Goal: Transaction & Acquisition: Purchase product/service

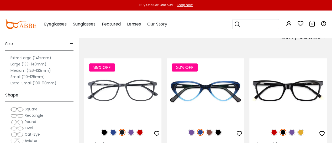
scroll to position [105, 0]
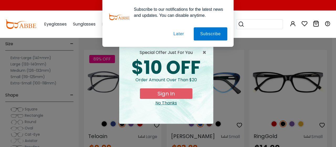
type input "**********"
click at [176, 35] on button "Later" at bounding box center [179, 33] width 24 height 13
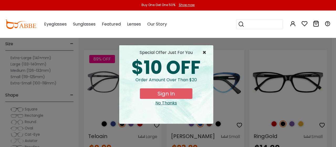
click at [205, 52] on span "×" at bounding box center [205, 52] width 7 height 6
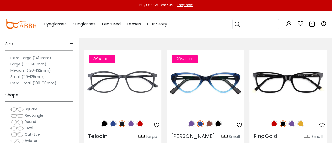
click at [40, 64] on label "Large (133-140mm)" at bounding box center [28, 64] width 36 height 6
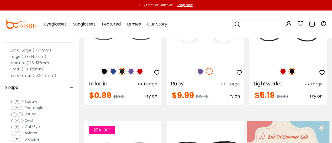
scroll to position [26, 0]
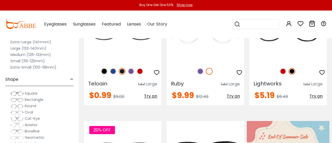
type input "**********"
click at [31, 118] on span "Cat-Eye" at bounding box center [32, 118] width 15 height 5
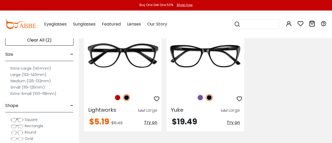
scroll to position [26, 0]
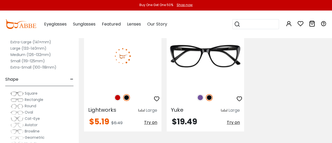
type input "**********"
click at [119, 98] on img at bounding box center [117, 97] width 7 height 7
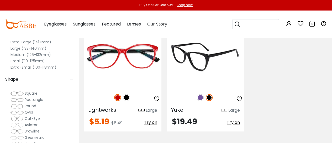
click at [202, 98] on img at bounding box center [200, 97] width 7 height 7
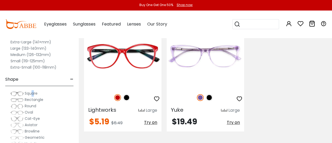
click at [33, 92] on span "Square" at bounding box center [31, 92] width 13 height 5
click at [20, 92] on img at bounding box center [16, 93] width 13 height 5
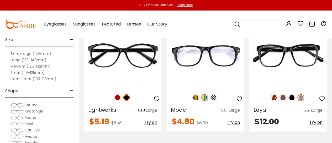
scroll to position [26, 0]
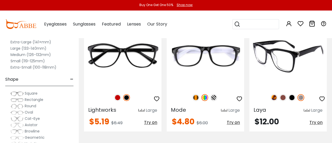
type input "**********"
click at [273, 97] on img at bounding box center [273, 97] width 7 height 7
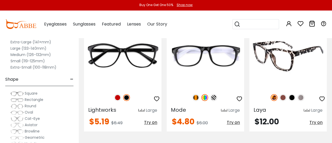
click at [284, 98] on img at bounding box center [282, 97] width 7 height 7
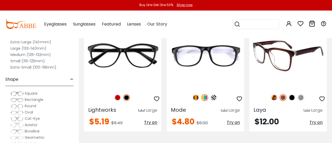
click at [293, 97] on img at bounding box center [291, 97] width 7 height 7
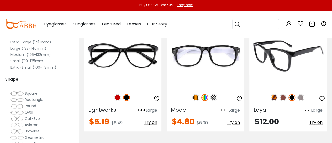
click at [304, 98] on div at bounding box center [287, 97] width 77 height 11
click at [303, 98] on img at bounding box center [300, 97] width 7 height 7
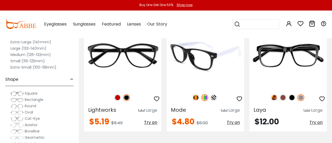
click at [205, 98] on img at bounding box center [204, 97] width 7 height 7
click at [207, 97] on img at bounding box center [204, 97] width 7 height 7
click at [196, 97] on img at bounding box center [195, 97] width 7 height 7
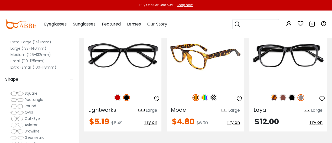
click at [206, 97] on img at bounding box center [204, 97] width 7 height 7
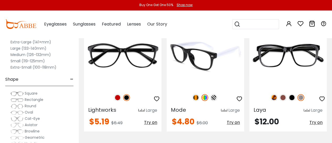
click at [215, 96] on img at bounding box center [213, 97] width 7 height 7
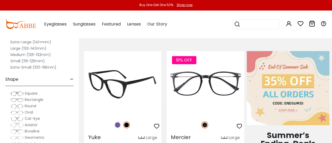
scroll to position [262, 0]
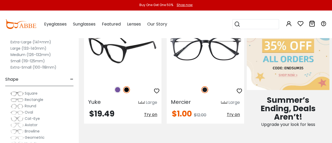
click at [117, 89] on img at bounding box center [117, 89] width 7 height 7
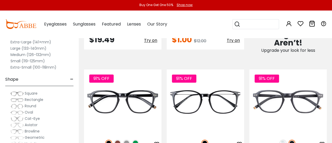
scroll to position [341, 0]
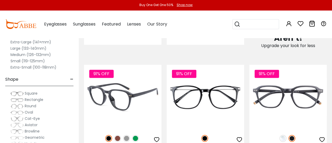
click at [136, 135] on img at bounding box center [135, 138] width 7 height 7
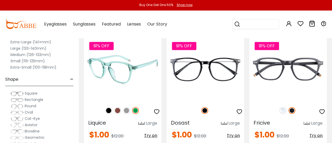
scroll to position [367, 0]
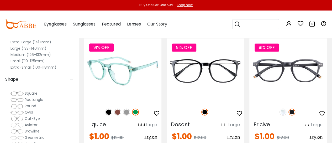
click at [104, 90] on img at bounding box center [122, 70] width 77 height 65
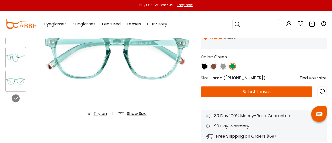
scroll to position [79, 0]
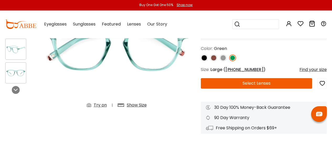
type input "**********"
click at [257, 84] on button "Select Lenses" at bounding box center [256, 83] width 111 height 10
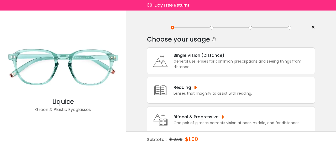
click at [200, 88] on div "Reading" at bounding box center [212, 87] width 78 height 7
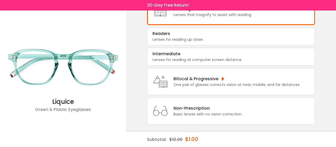
scroll to position [81, 0]
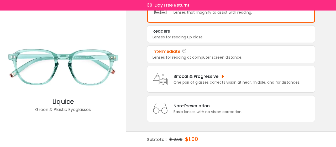
click at [178, 53] on div "Intermediate" at bounding box center [166, 51] width 28 height 6
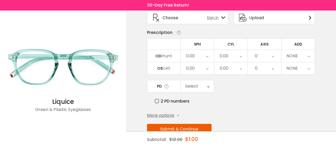
scroll to position [49, 0]
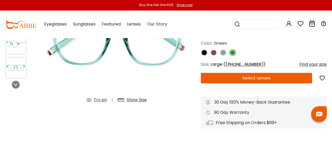
scroll to position [79, 0]
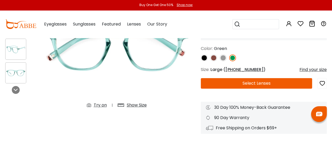
click at [250, 77] on div "Liquice Green Square & Green Eyeglasses * Reviews(2) $1.00" at bounding box center [264, 57] width 126 height 153
click at [250, 83] on button "Select Lenses" at bounding box center [256, 83] width 111 height 10
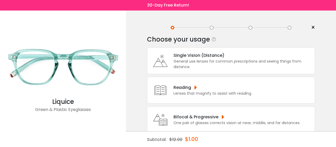
click at [184, 88] on div "Reading" at bounding box center [212, 87] width 78 height 7
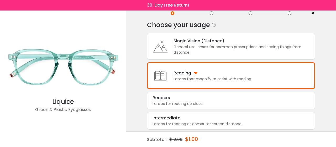
scroll to position [15, 0]
click at [184, 100] on div "Lenses for reading up close." at bounding box center [230, 103] width 157 height 6
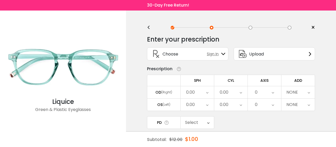
scroll to position [0, 0]
